Goal: Task Accomplishment & Management: Manage account settings

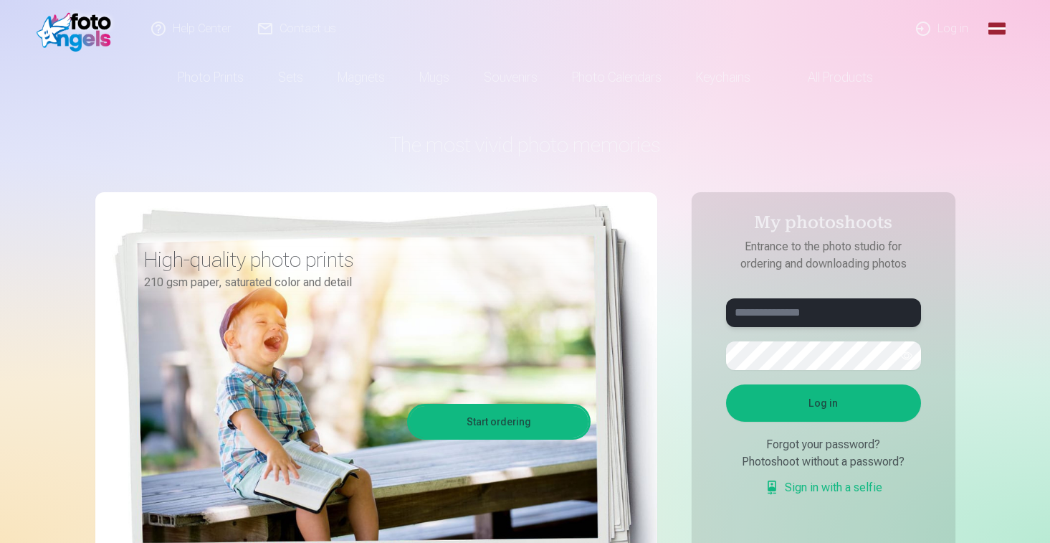
click at [799, 305] on input "text" at bounding box center [823, 312] width 195 height 29
type input "**********"
click at [849, 384] on button "Log in" at bounding box center [823, 402] width 195 height 37
